Goal: Check status: Check status

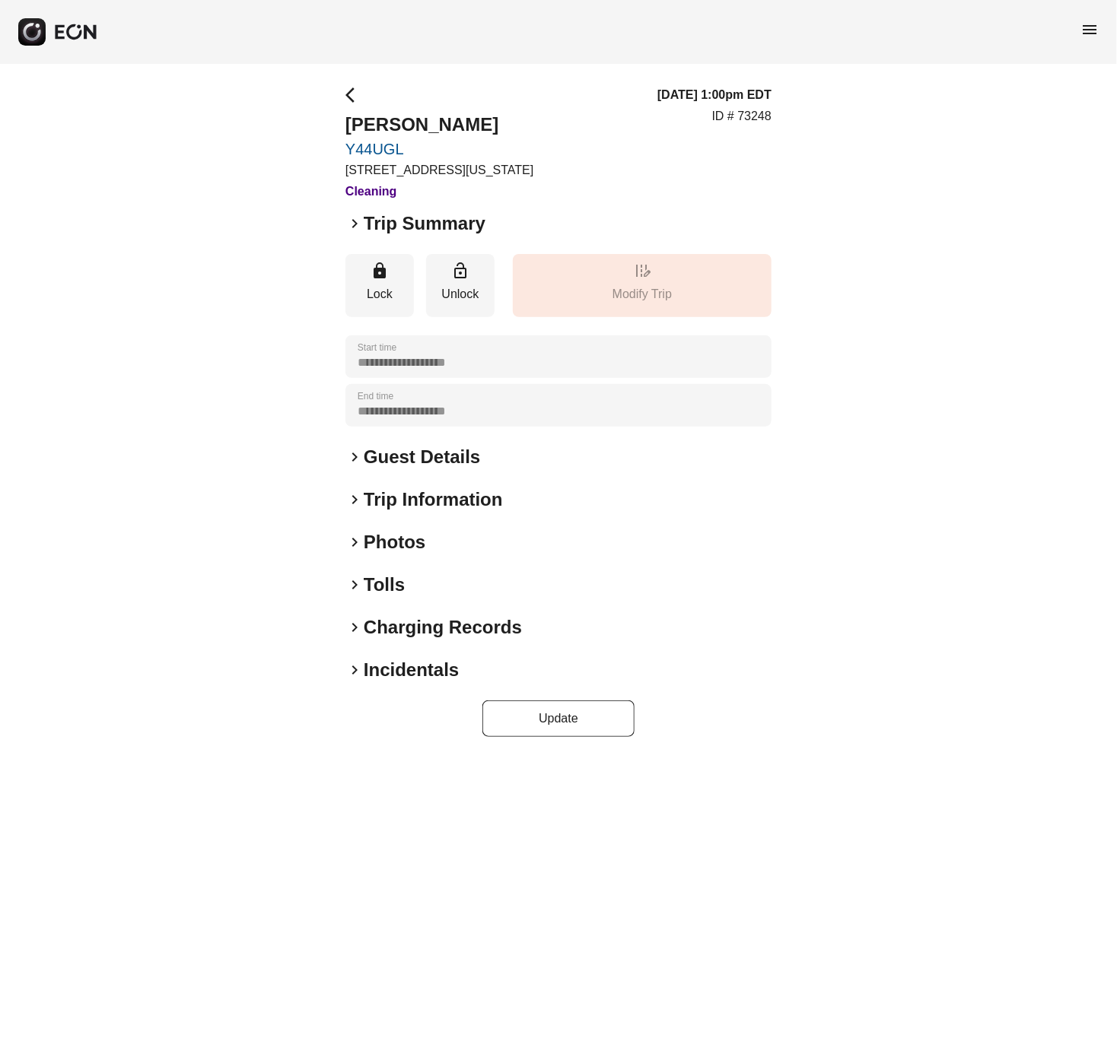
click at [354, 658] on div "keyboard_arrow_right Incidentals" at bounding box center [558, 670] width 426 height 24
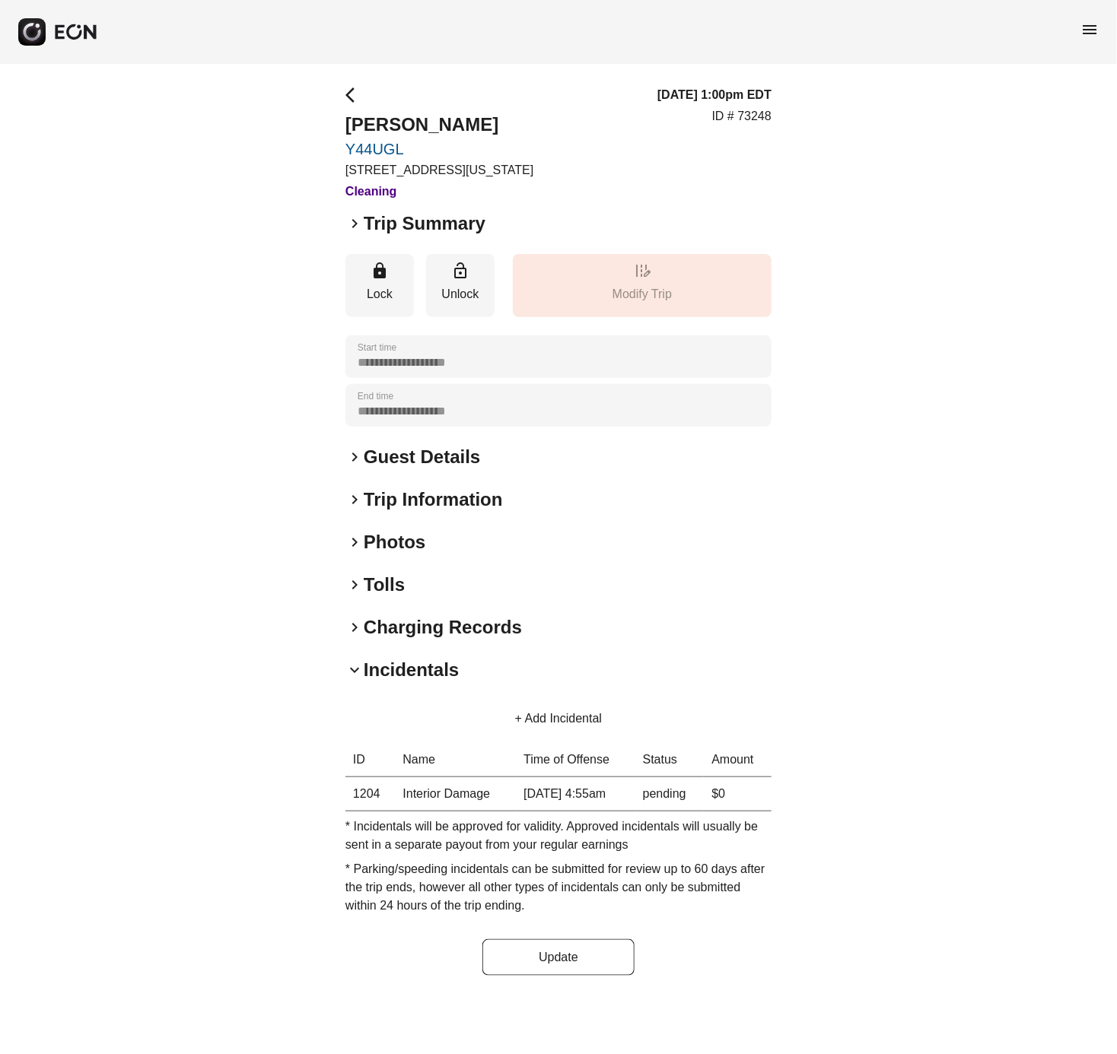
click at [340, 541] on div "**********" at bounding box center [558, 531] width 1117 height 934
click at [350, 539] on span "keyboard_arrow_right" at bounding box center [354, 542] width 18 height 18
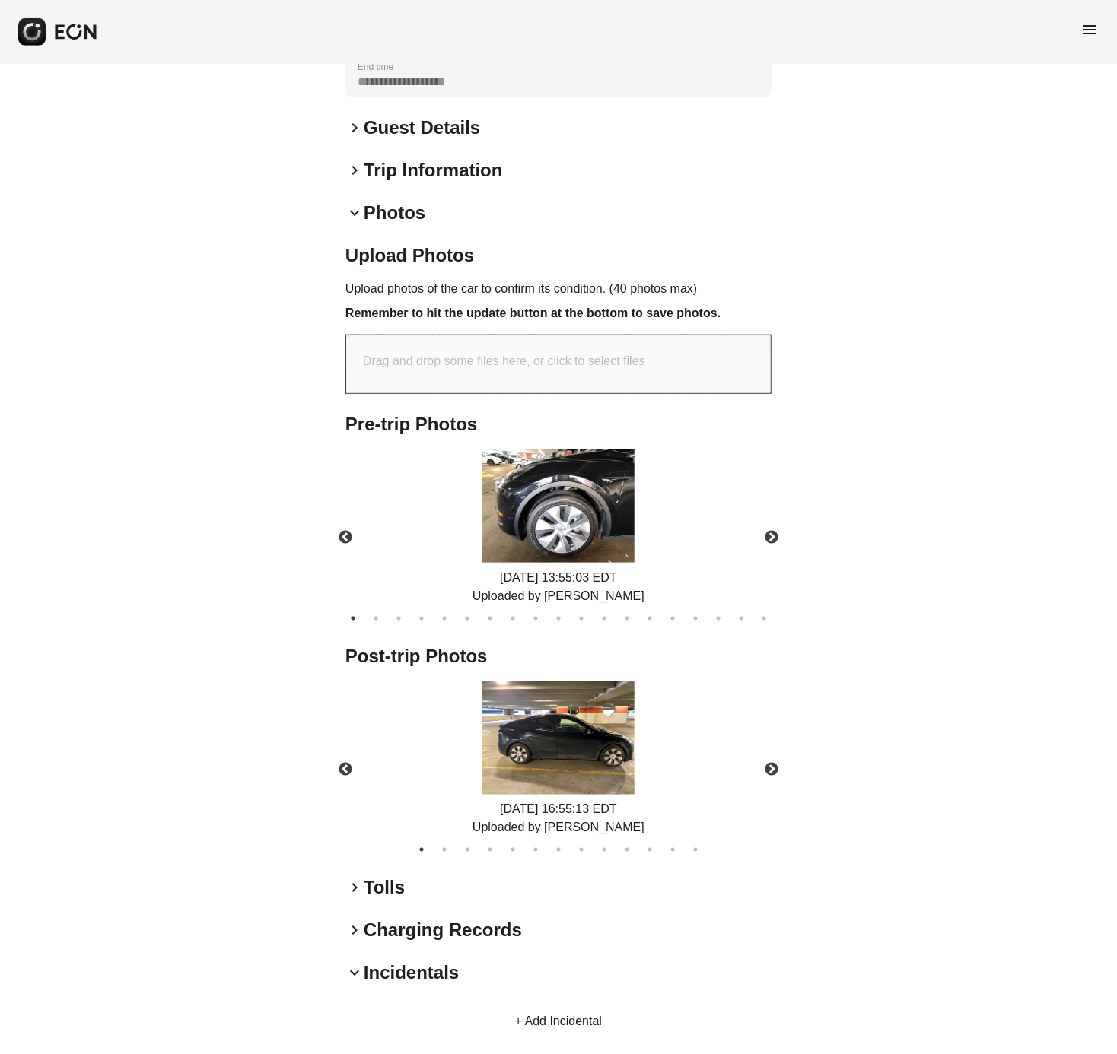
scroll to position [342, 0]
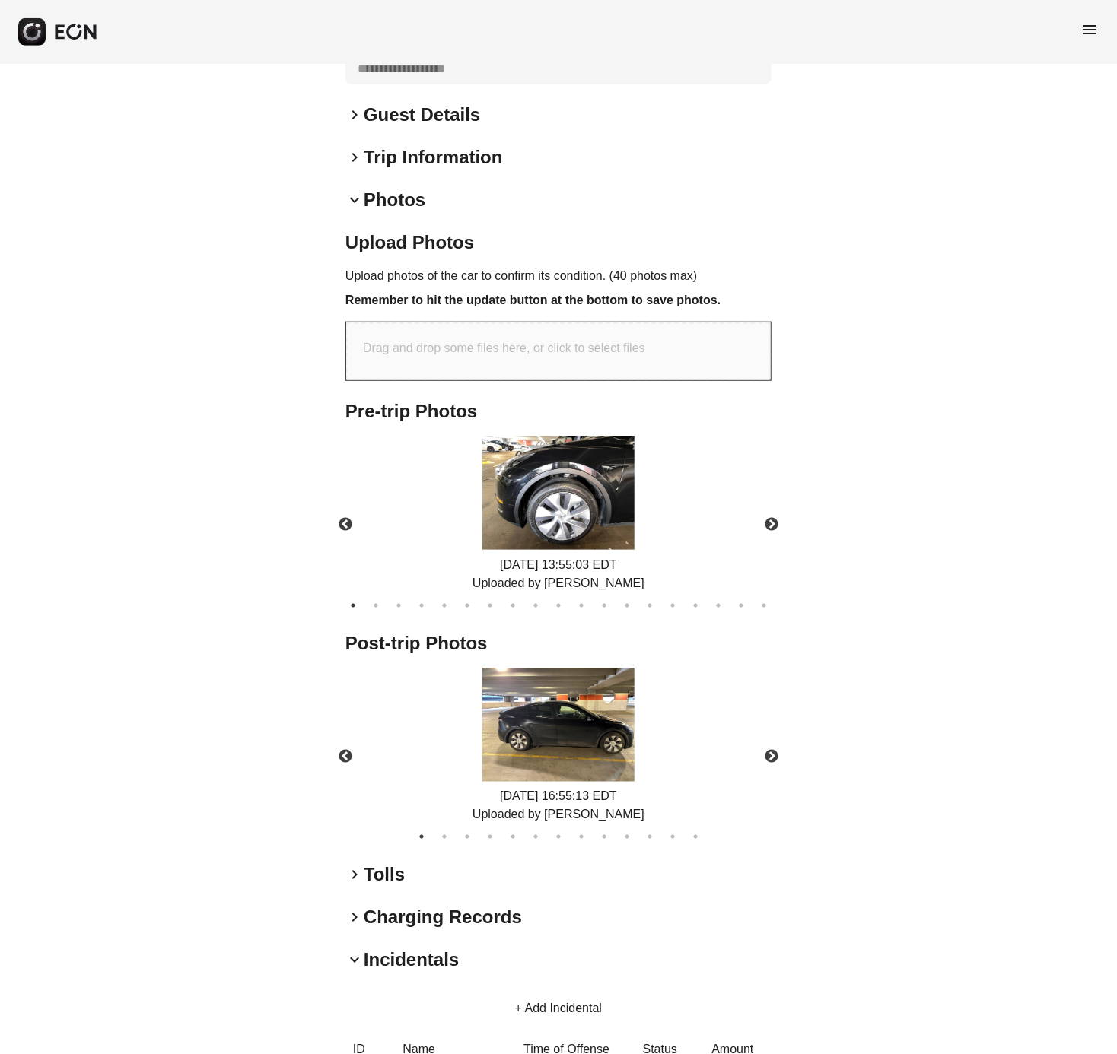
click at [566, 735] on img at bounding box center [558, 725] width 152 height 114
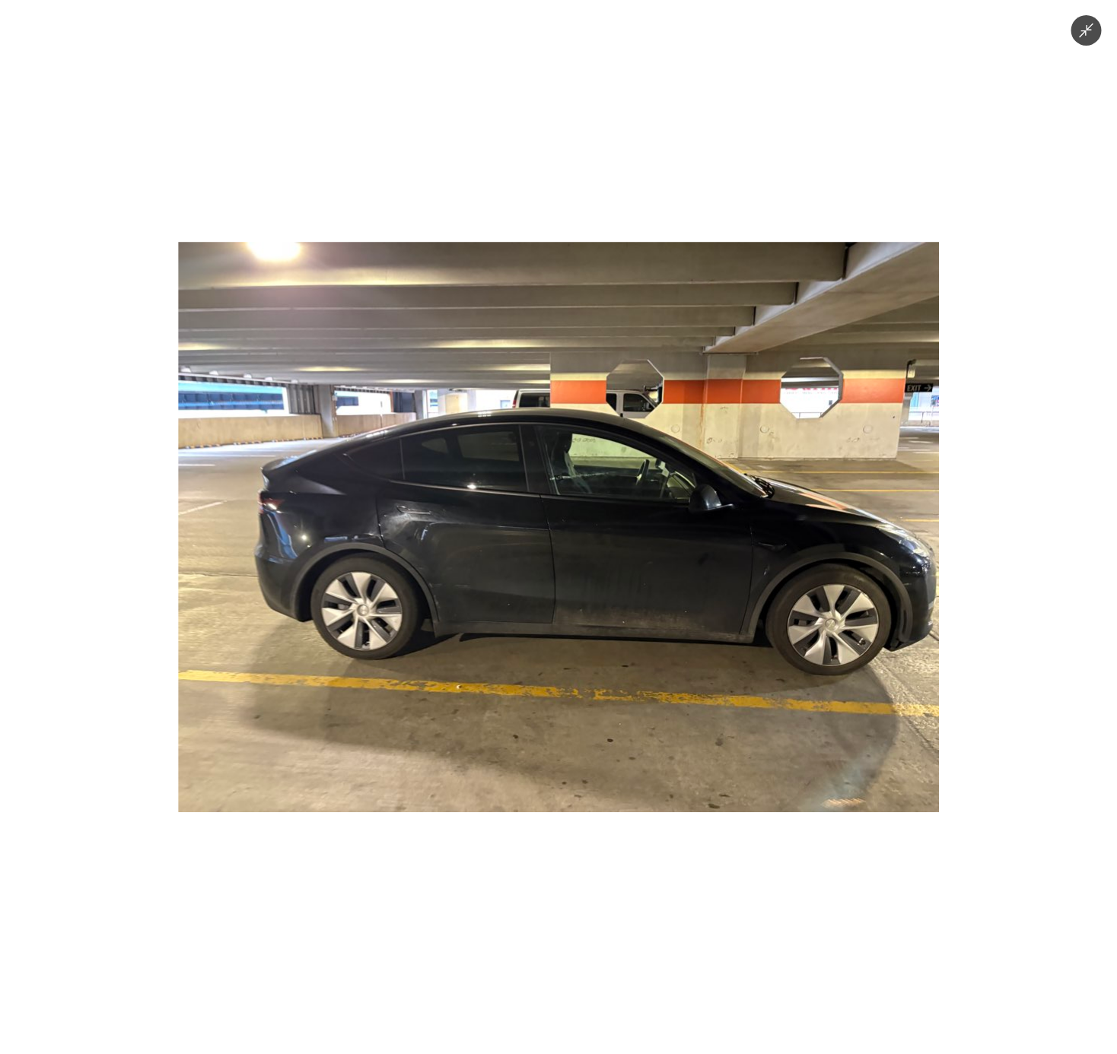
click at [989, 612] on div at bounding box center [558, 527] width 1117 height 1054
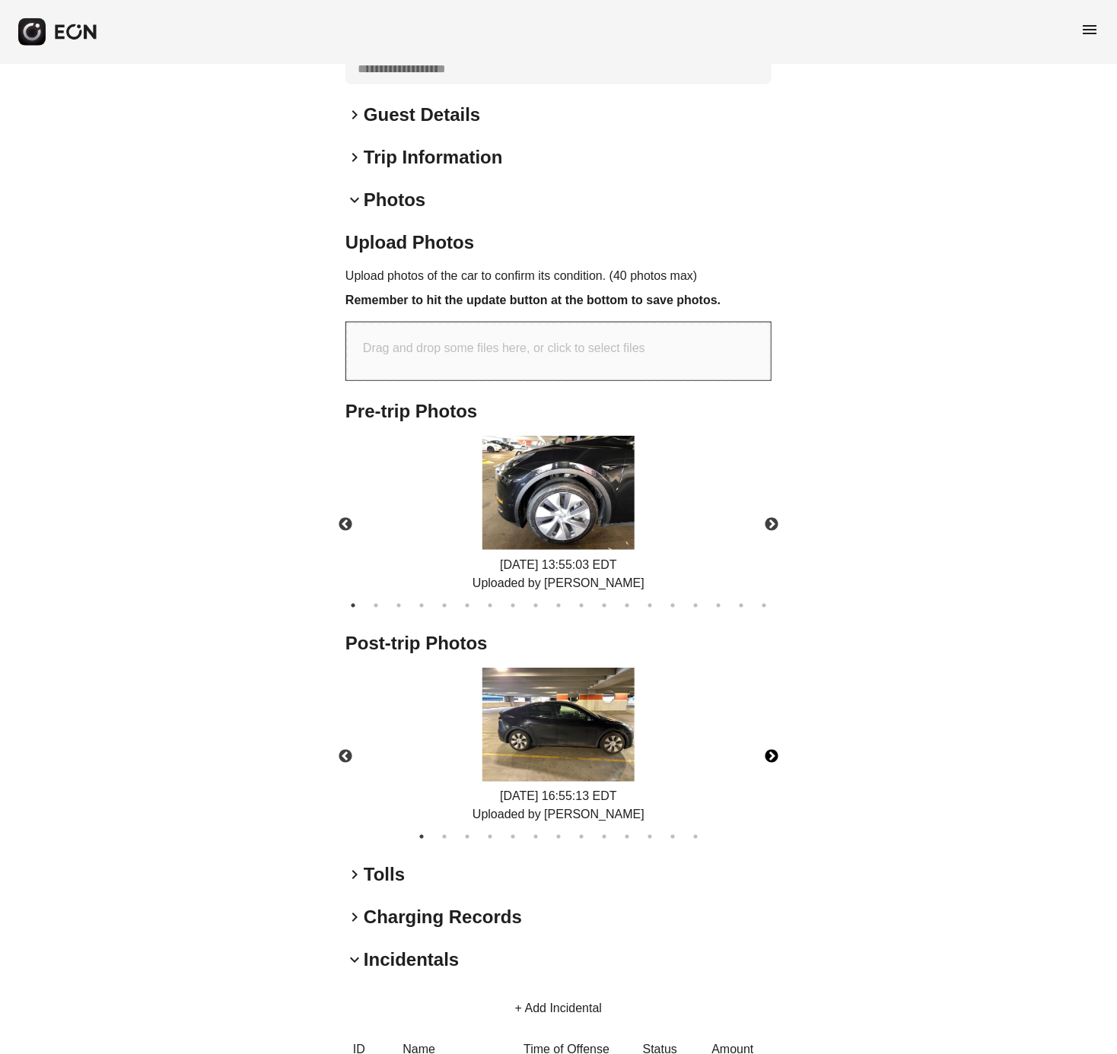
click at [771, 752] on button "Next" at bounding box center [771, 756] width 53 height 53
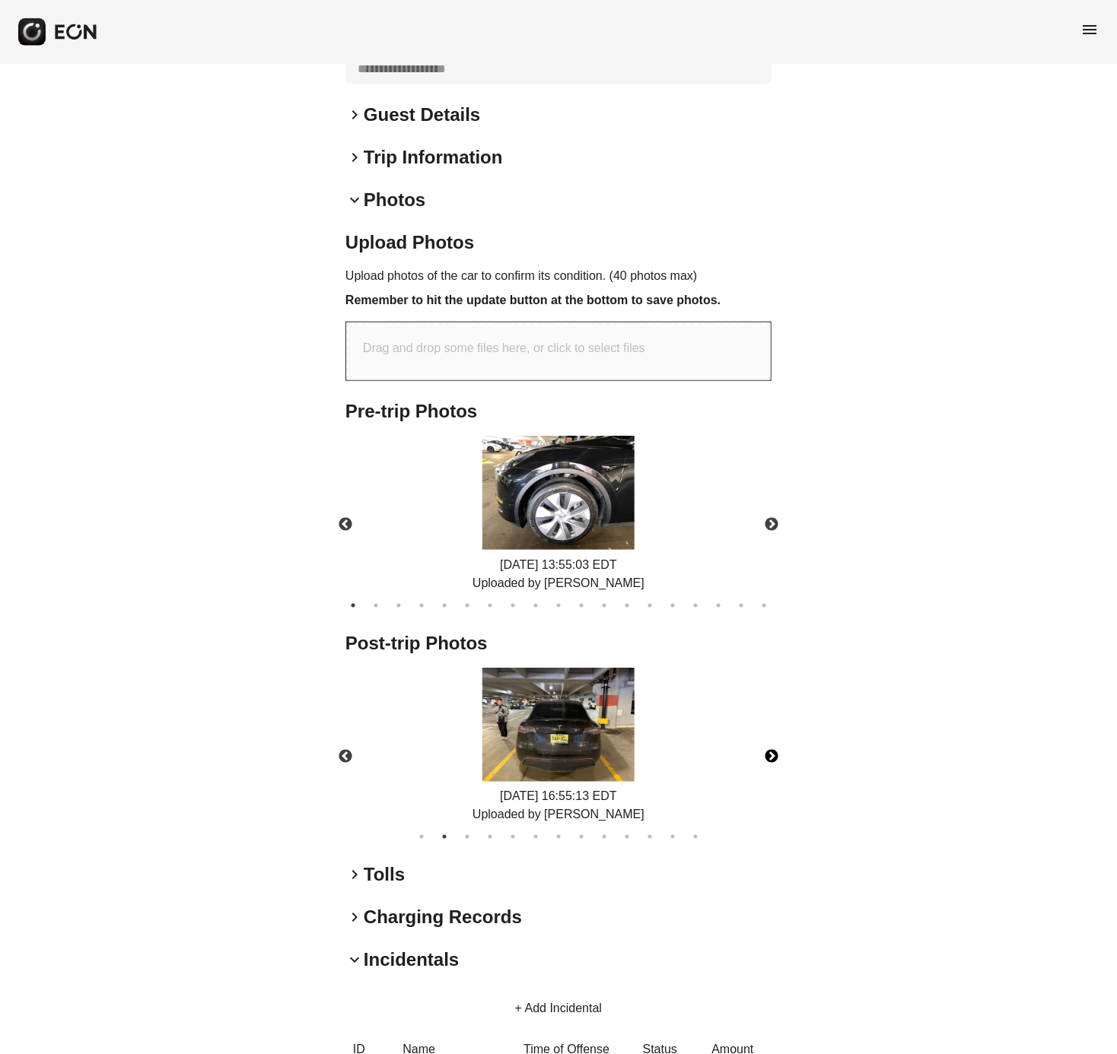
click at [619, 739] on img at bounding box center [558, 725] width 152 height 114
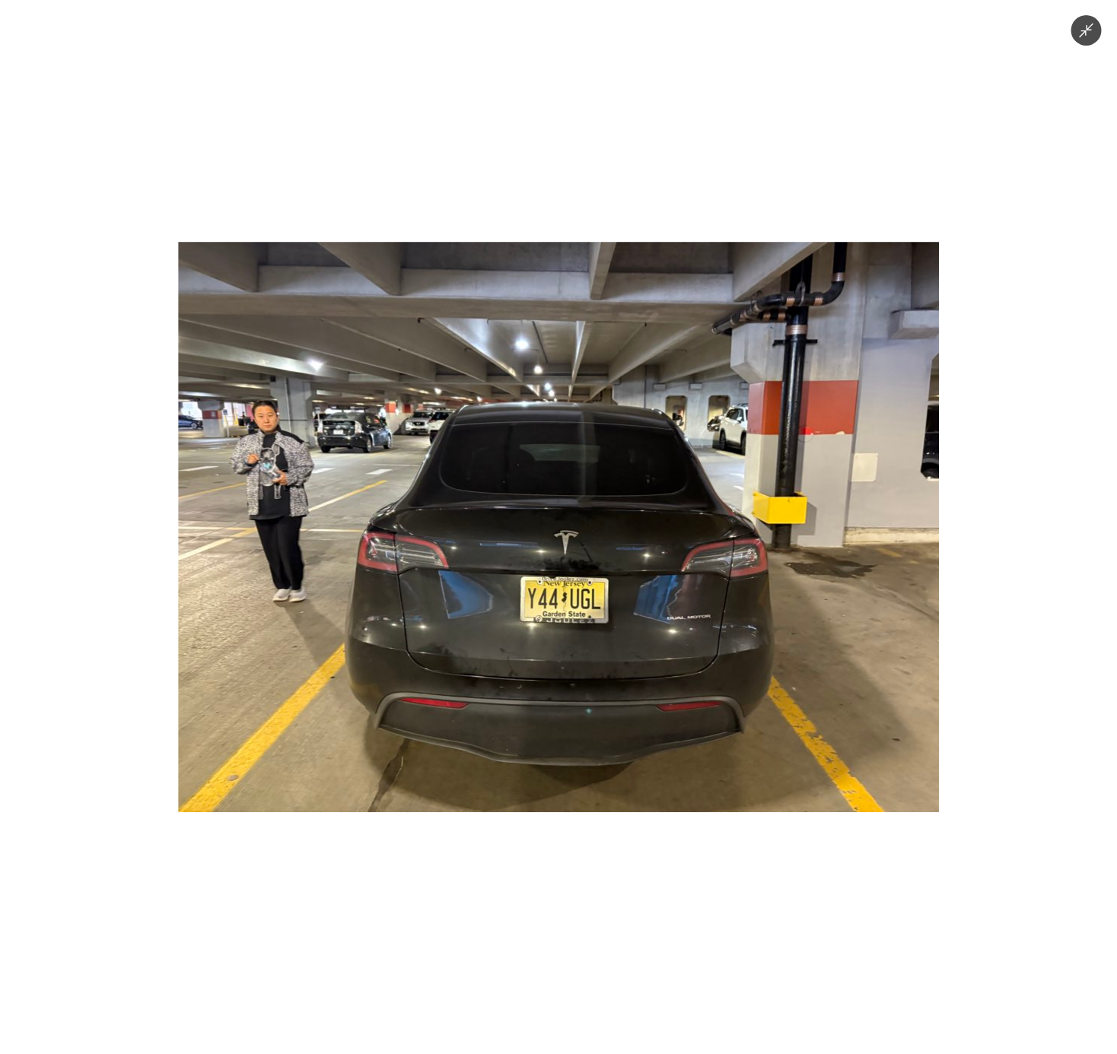
click at [1023, 592] on div at bounding box center [558, 527] width 1117 height 1054
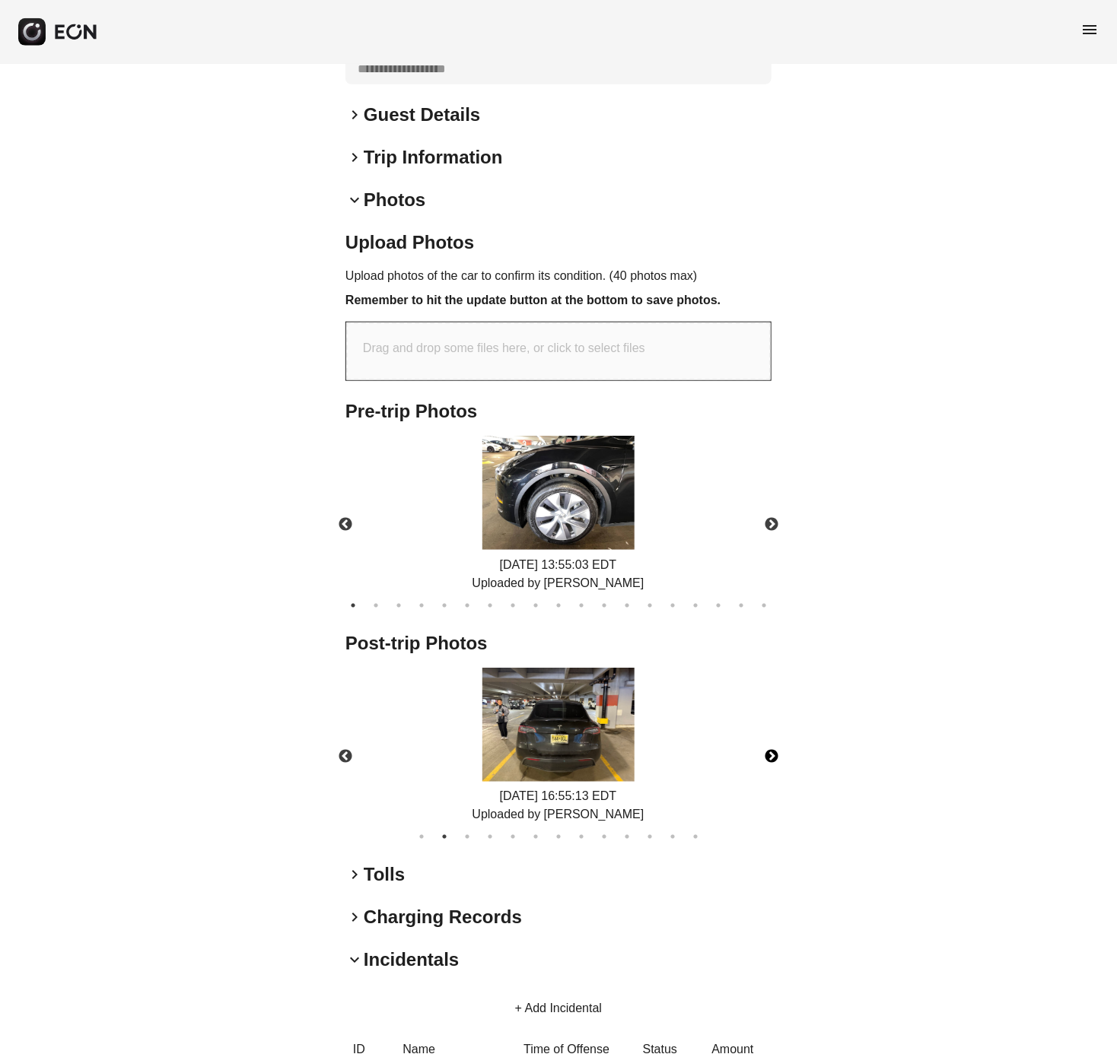
click at [771, 756] on button "Next" at bounding box center [771, 756] width 53 height 53
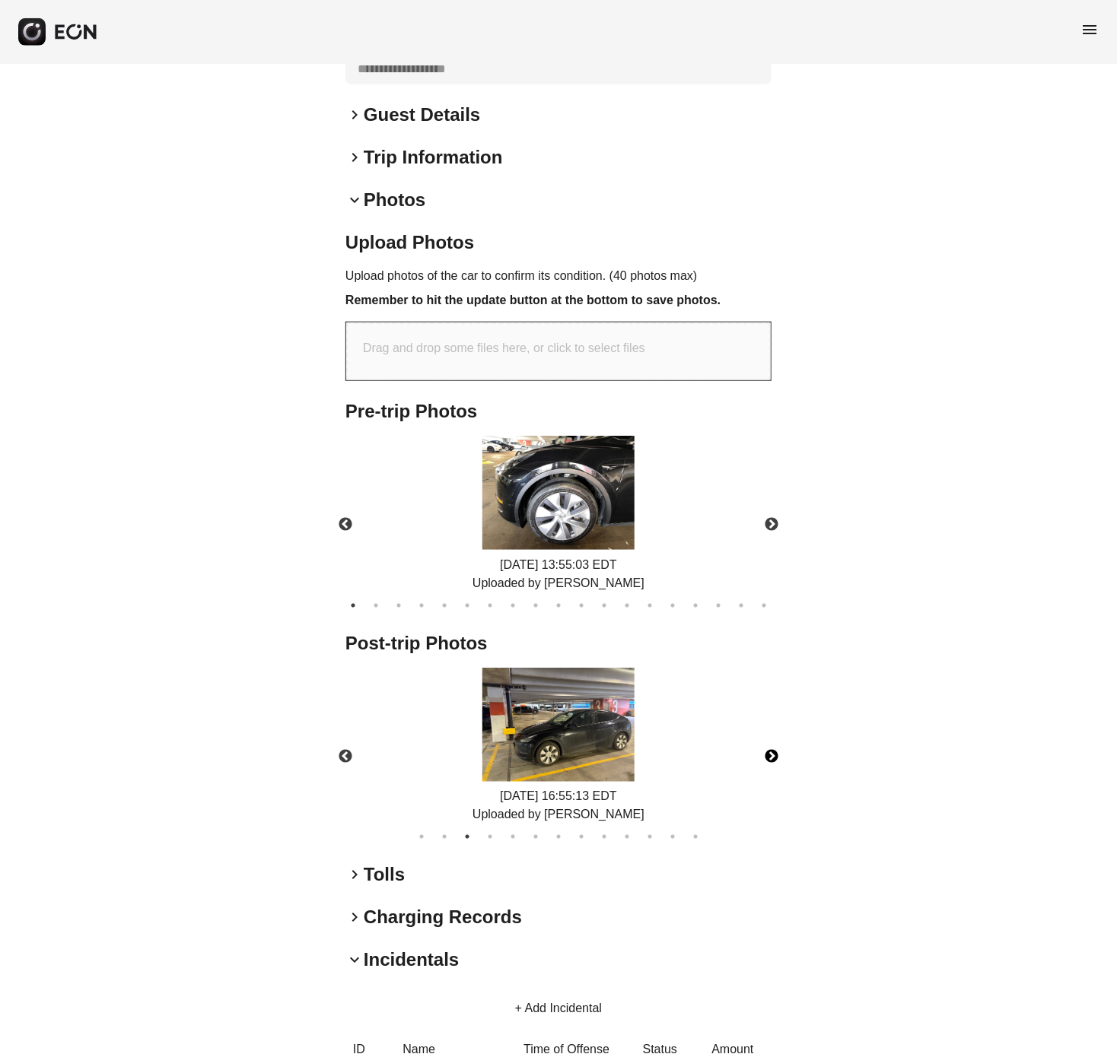
click at [771, 756] on button "Next" at bounding box center [771, 756] width 53 height 53
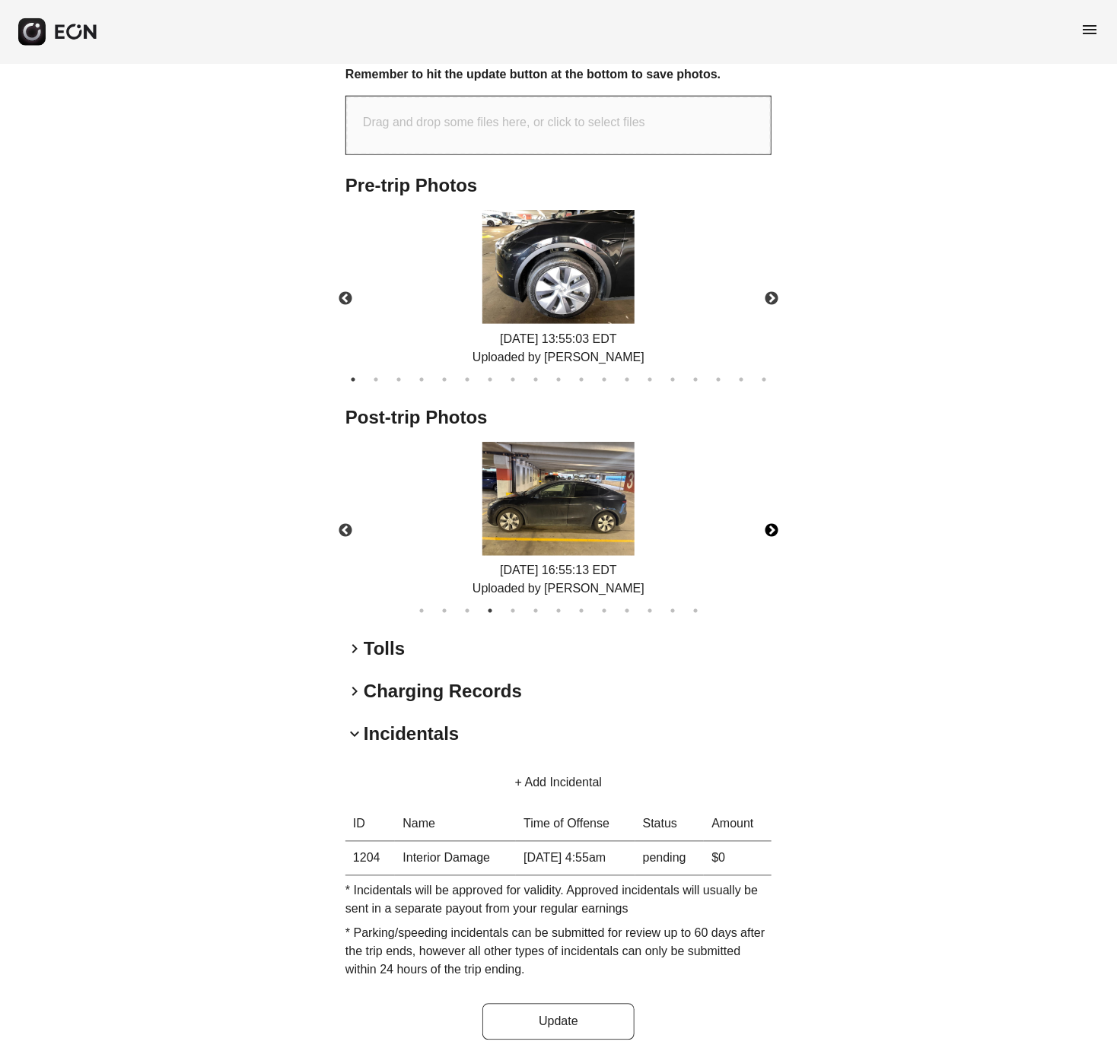
scroll to position [577, 0]
